Goal: Transaction & Acquisition: Obtain resource

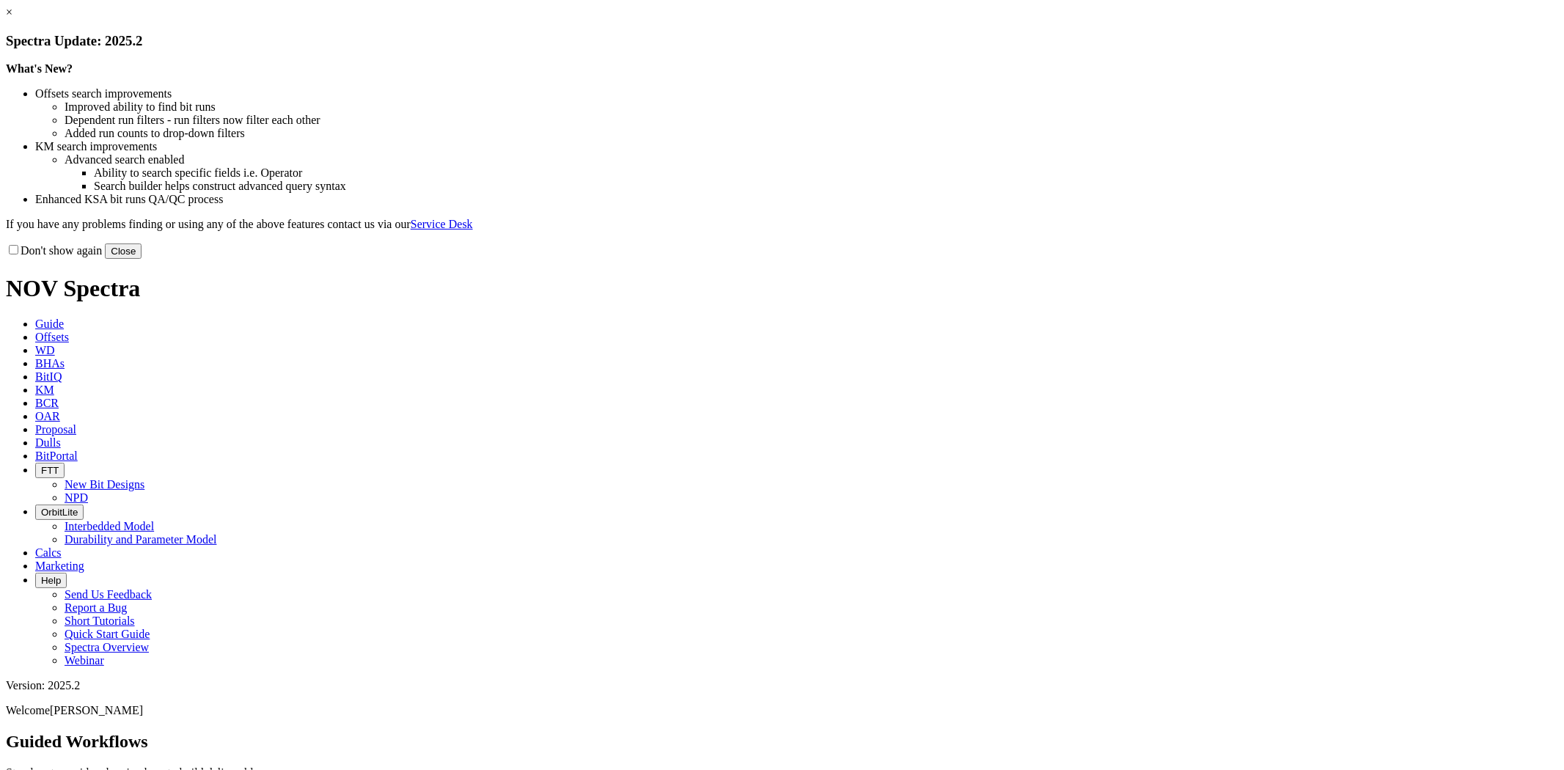
click at [141, 259] on button "Close" at bounding box center [123, 250] width 37 height 15
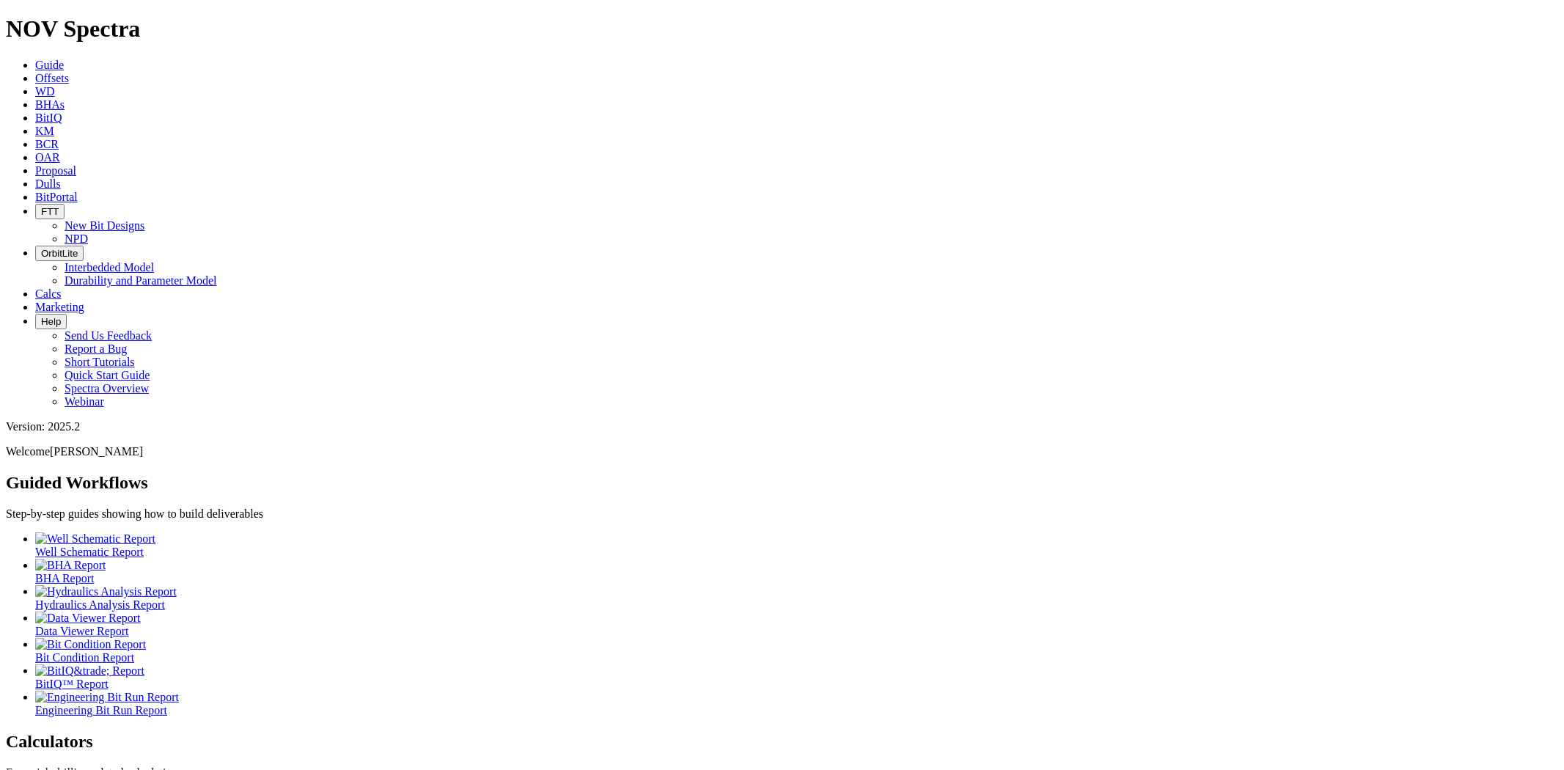
click at [69, 72] on span "Offsets" at bounding box center [52, 78] width 34 height 12
